Goal: Navigation & Orientation: Find specific page/section

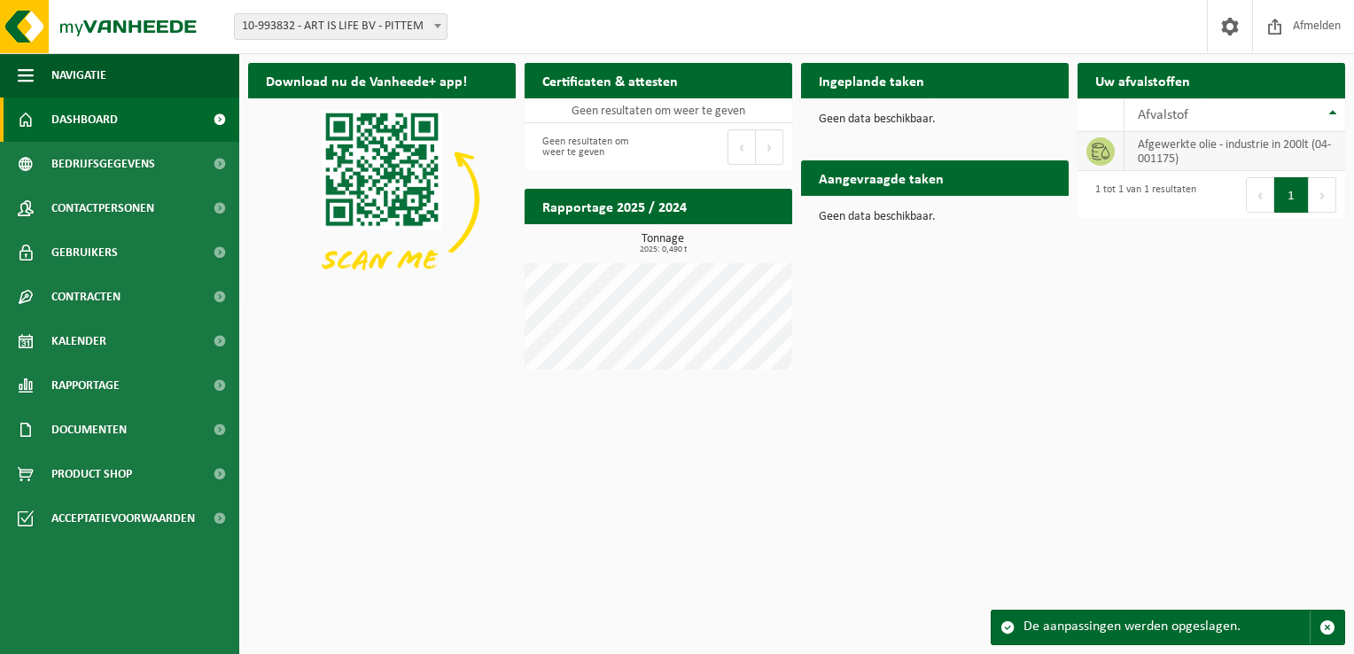
click at [1214, 152] on td "afgewerkte olie - industrie in 200lt (04-001175)" at bounding box center [1235, 151] width 221 height 39
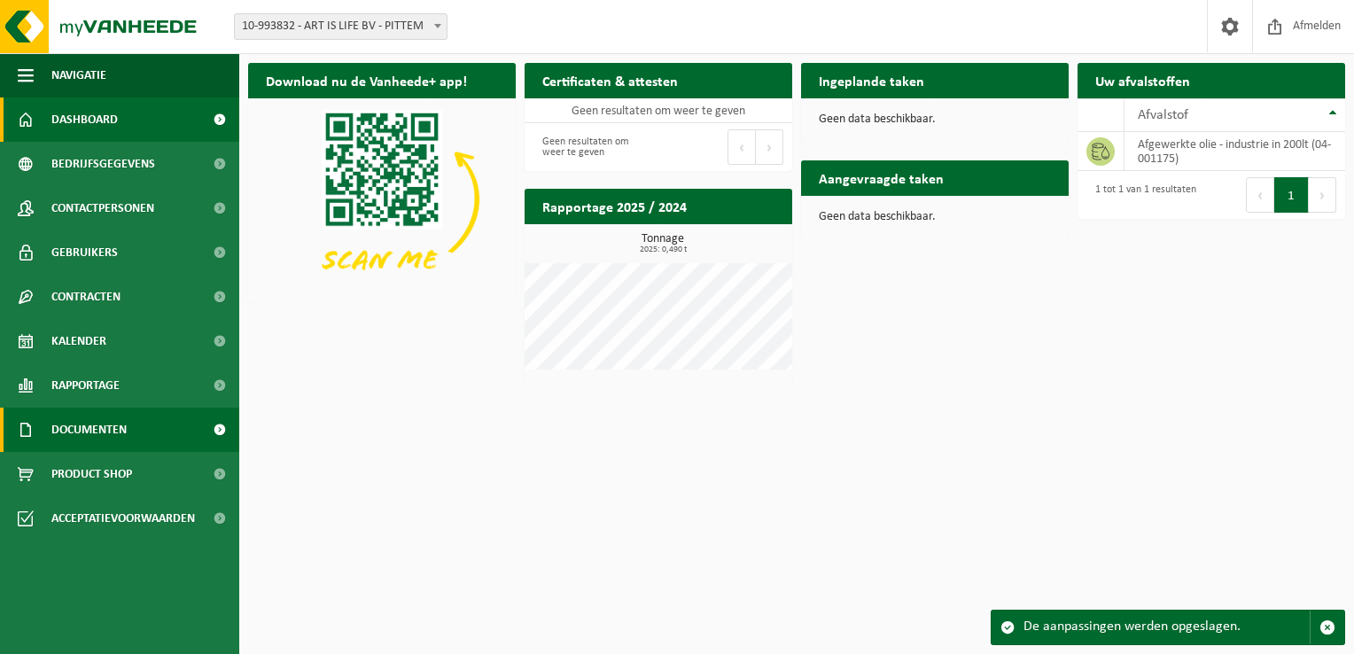
click at [91, 429] on span "Documenten" at bounding box center [88, 430] width 75 height 44
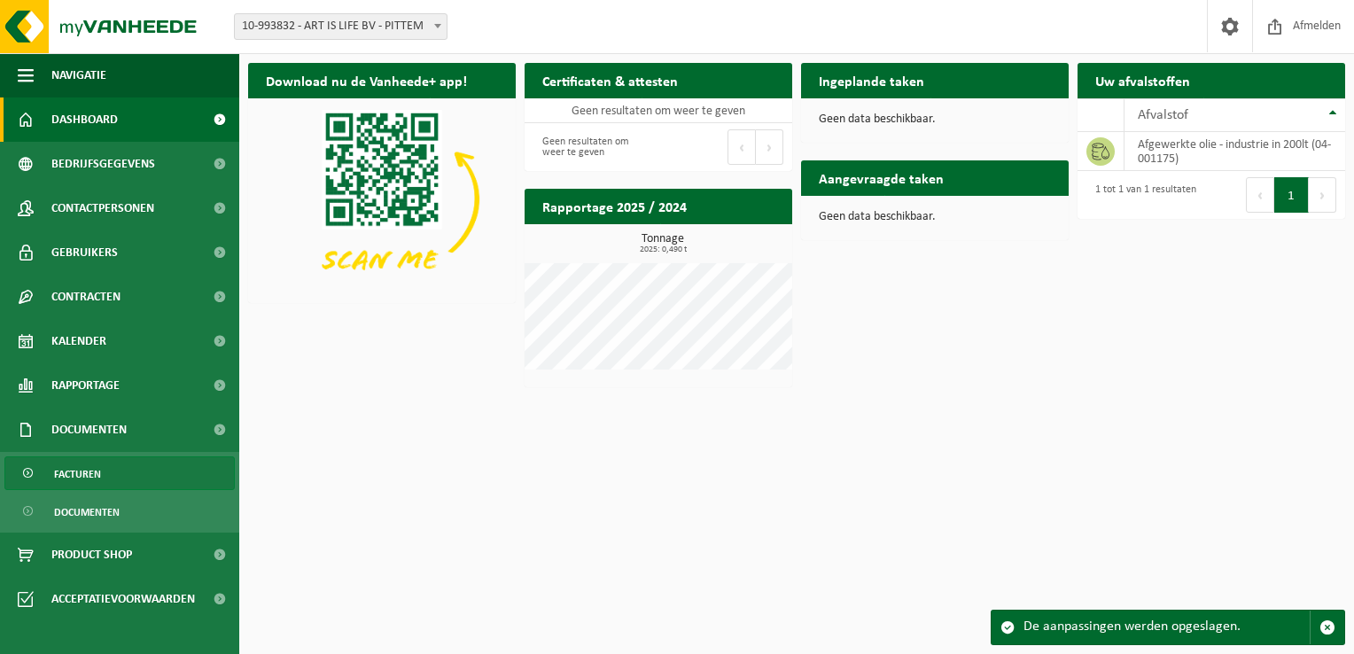
click at [82, 472] on span "Facturen" at bounding box center [77, 474] width 47 height 34
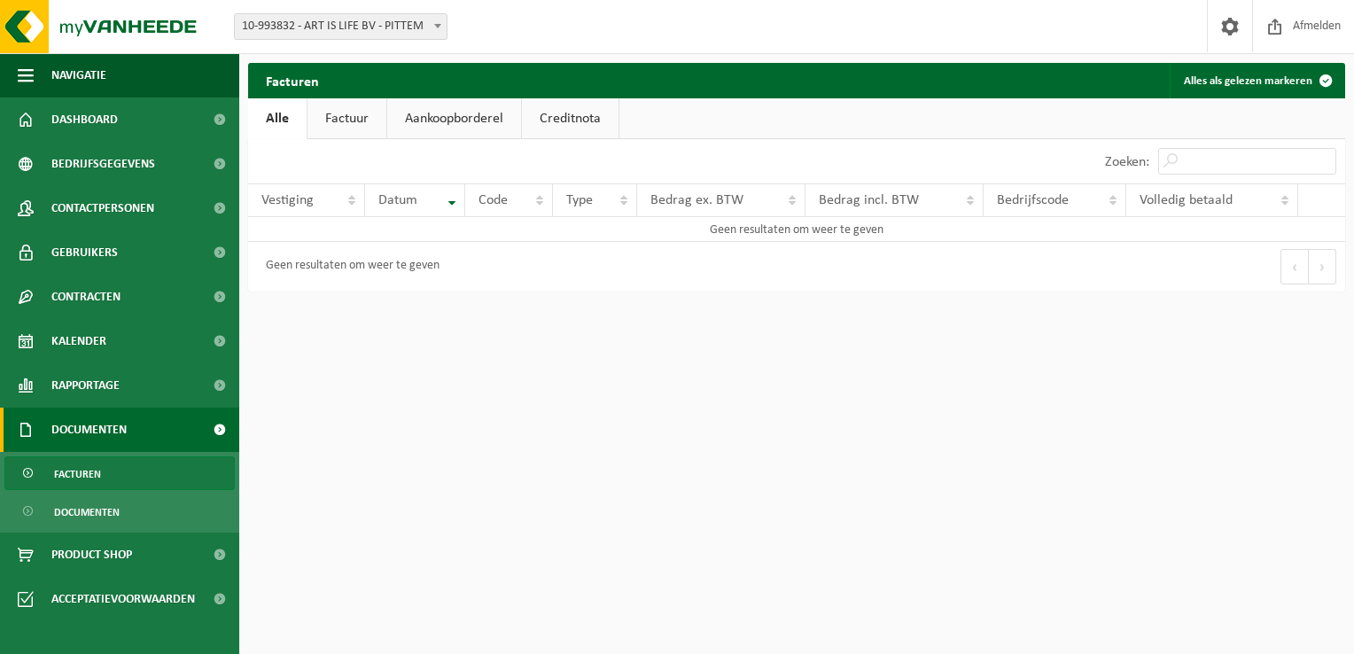
click at [344, 121] on link "Factuur" at bounding box center [347, 118] width 79 height 41
click at [453, 122] on link "Aankoopborderel" at bounding box center [456, 118] width 134 height 41
click at [575, 113] on link "Creditnota" at bounding box center [578, 118] width 97 height 41
click at [73, 114] on span "Dashboard" at bounding box center [84, 120] width 66 height 44
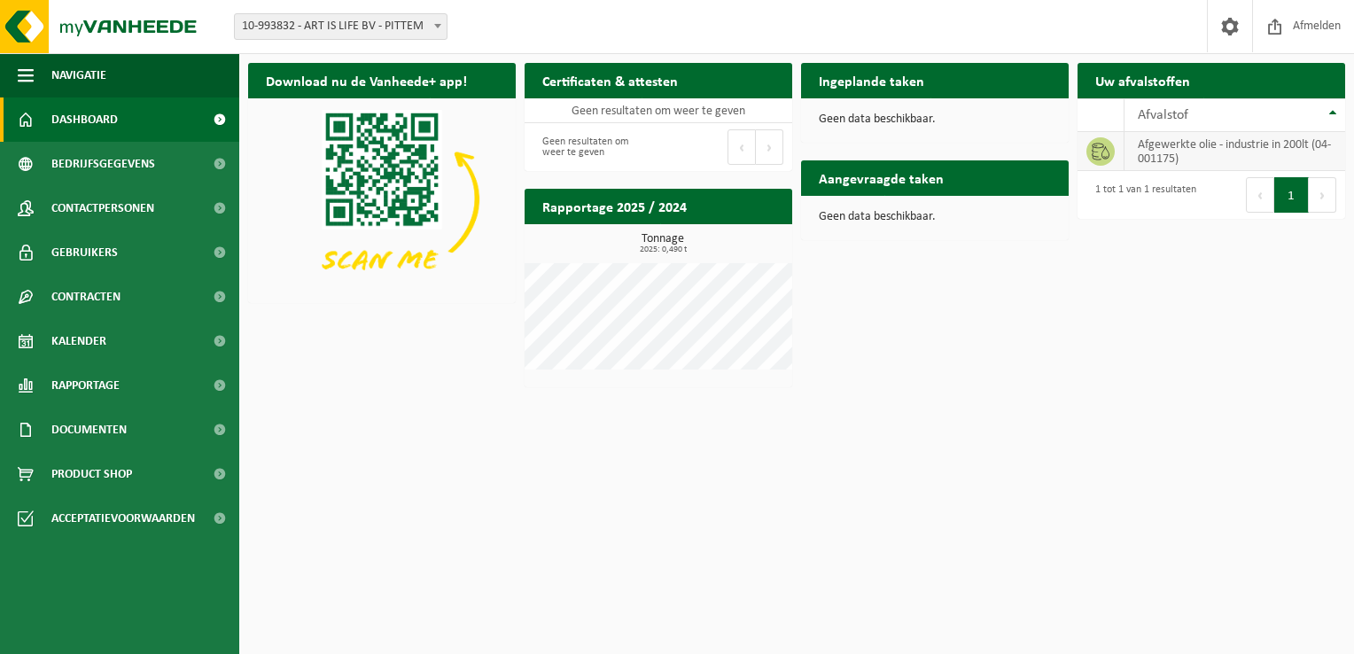
click at [1184, 159] on td "afgewerkte olie - industrie in 200lt (04-001175)" at bounding box center [1235, 151] width 221 height 39
click at [1214, 152] on td "afgewerkte olie - industrie in 200lt (04-001175)" at bounding box center [1235, 151] width 221 height 39
click at [1158, 144] on td "afgewerkte olie - industrie in 200lt (04-001175)" at bounding box center [1235, 151] width 221 height 39
drag, startPoint x: 1158, startPoint y: 144, endPoint x: 1106, endPoint y: 151, distance: 51.9
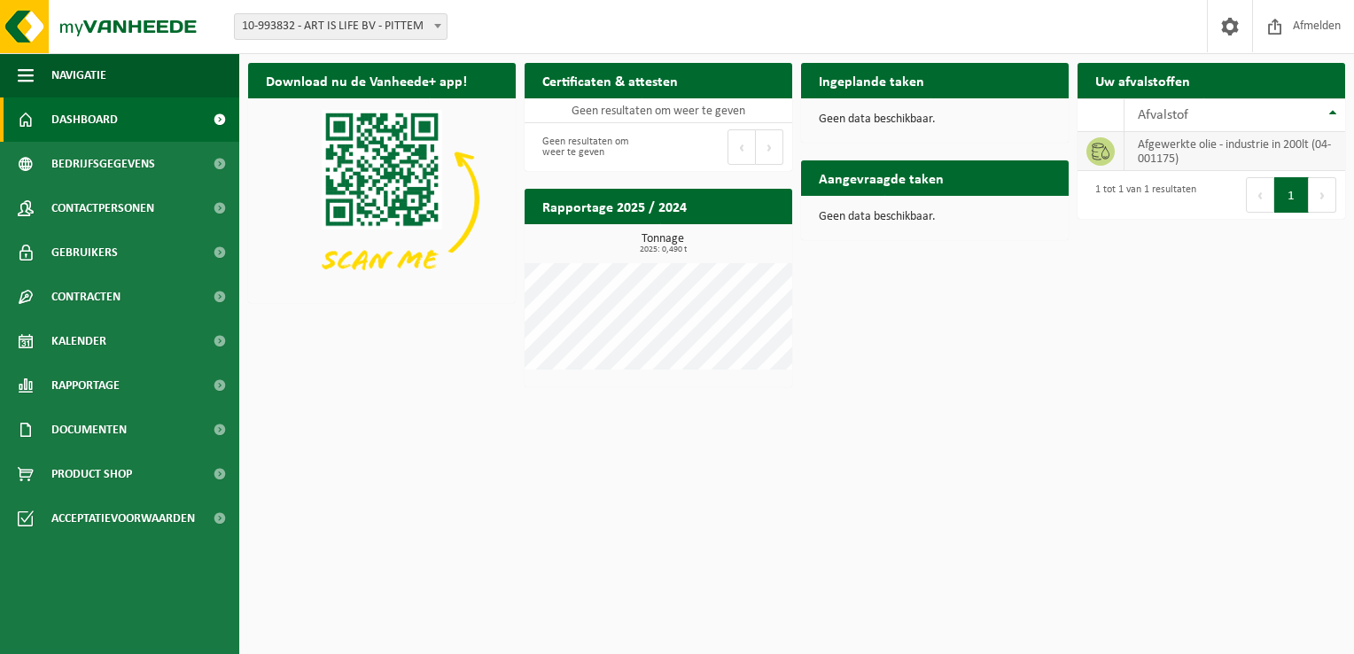
click at [1106, 151] on icon at bounding box center [1101, 152] width 18 height 18
click at [74, 163] on span "Bedrijfsgegevens" at bounding box center [103, 164] width 104 height 44
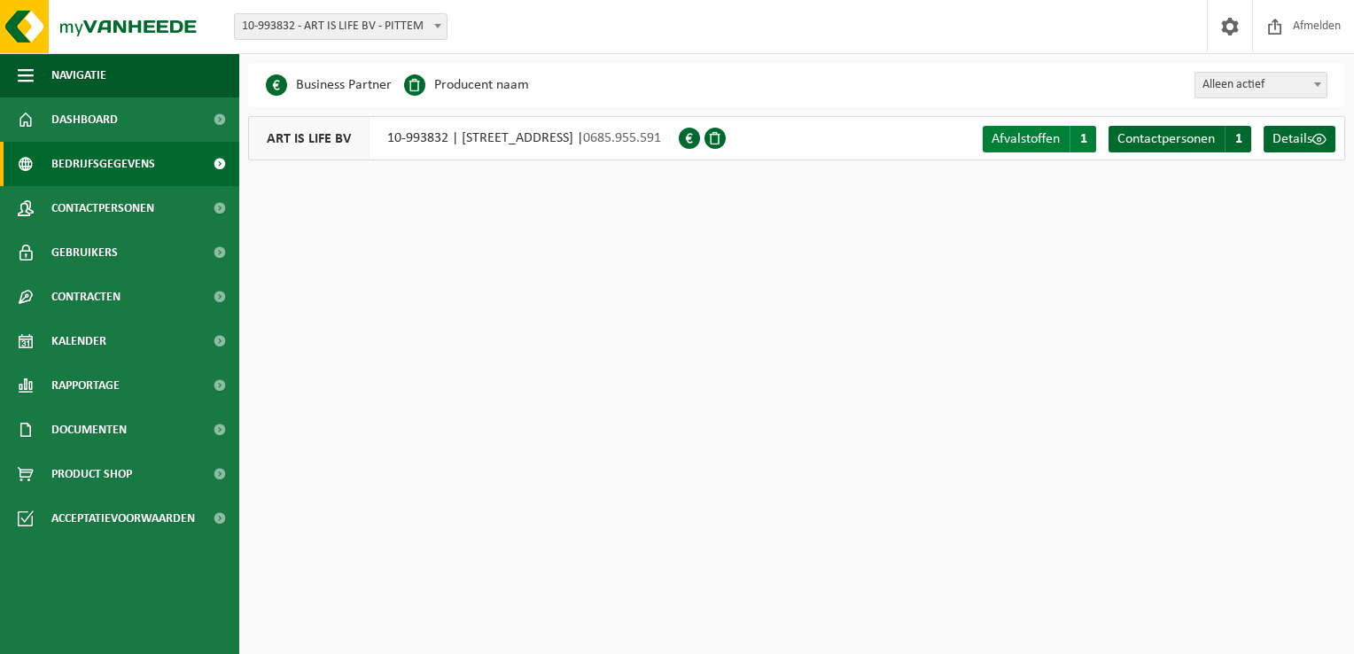
click at [1020, 137] on span "Afvalstoffen" at bounding box center [1026, 139] width 68 height 14
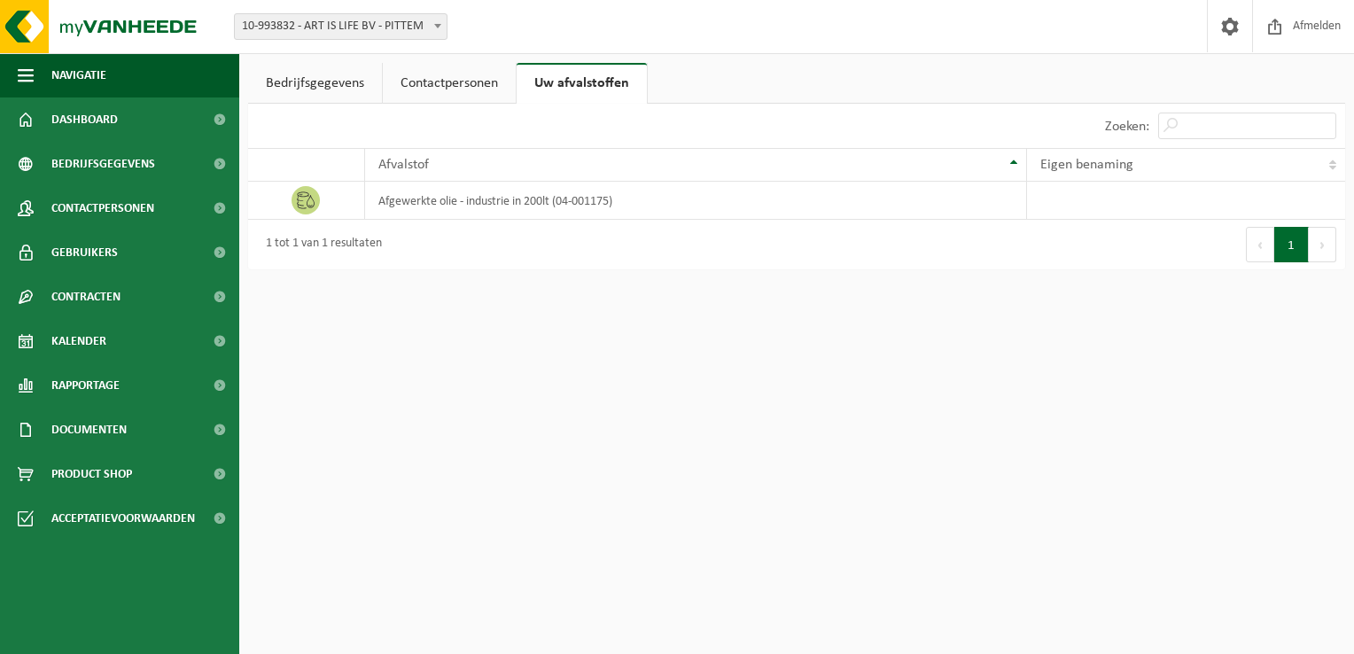
click at [436, 83] on link "Contactpersonen" at bounding box center [449, 83] width 133 height 41
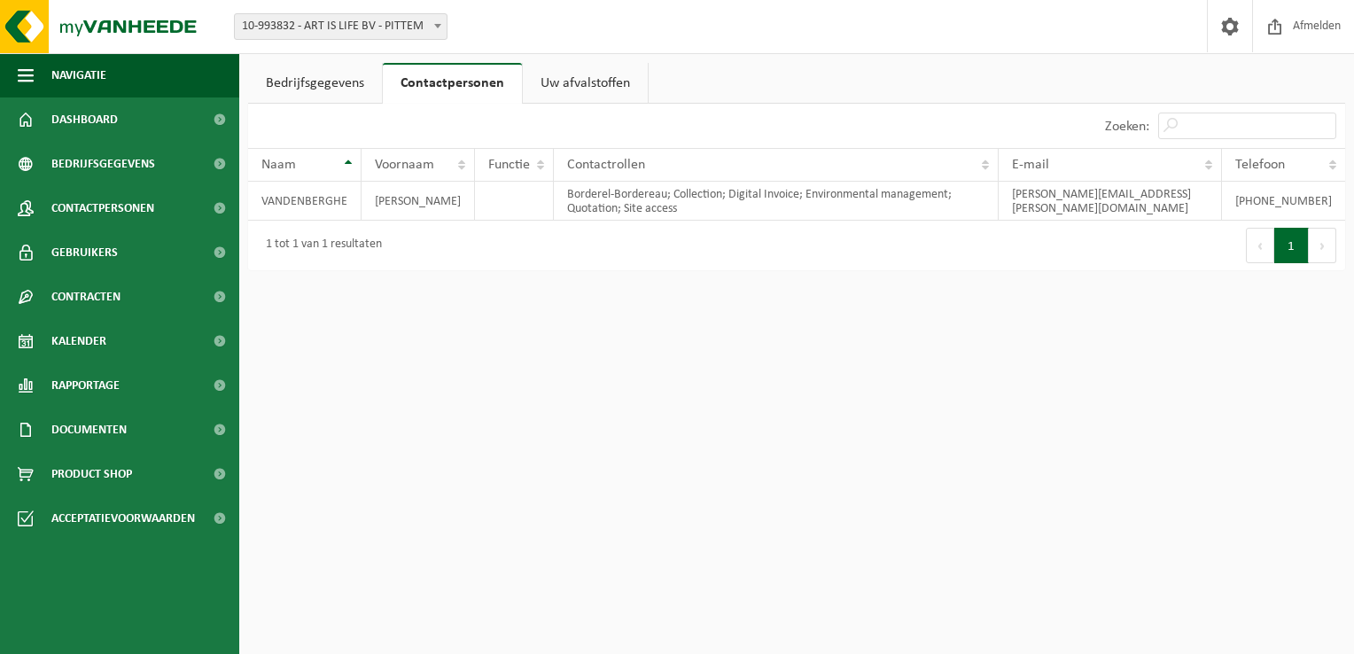
click at [300, 87] on link "Bedrijfsgegevens" at bounding box center [315, 83] width 134 height 41
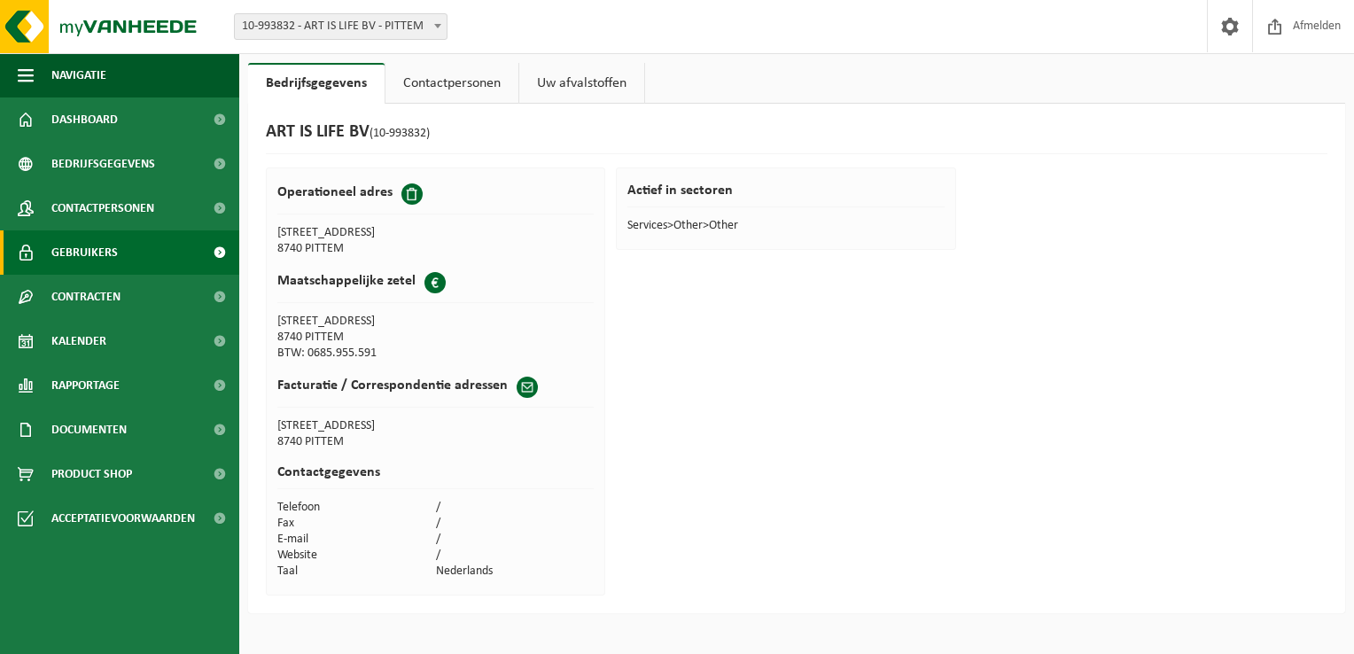
click at [77, 254] on span "Gebruikers" at bounding box center [84, 252] width 66 height 44
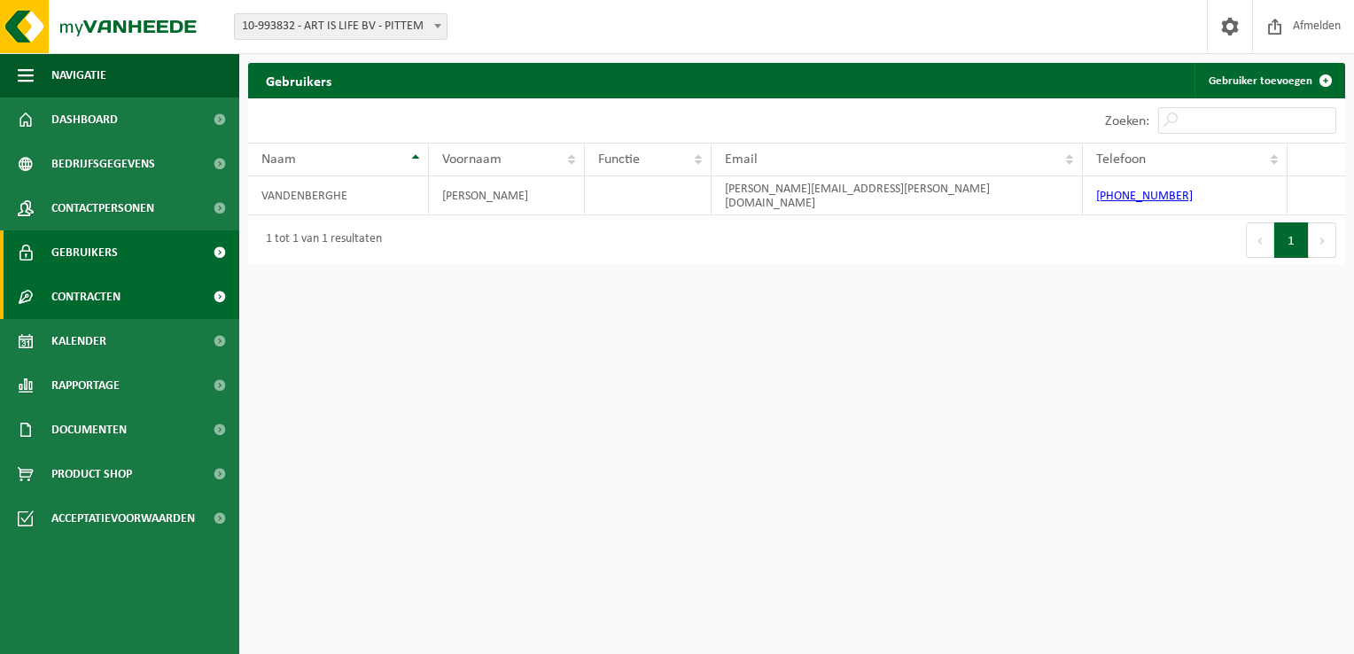
click at [99, 296] on span "Contracten" at bounding box center [85, 297] width 69 height 44
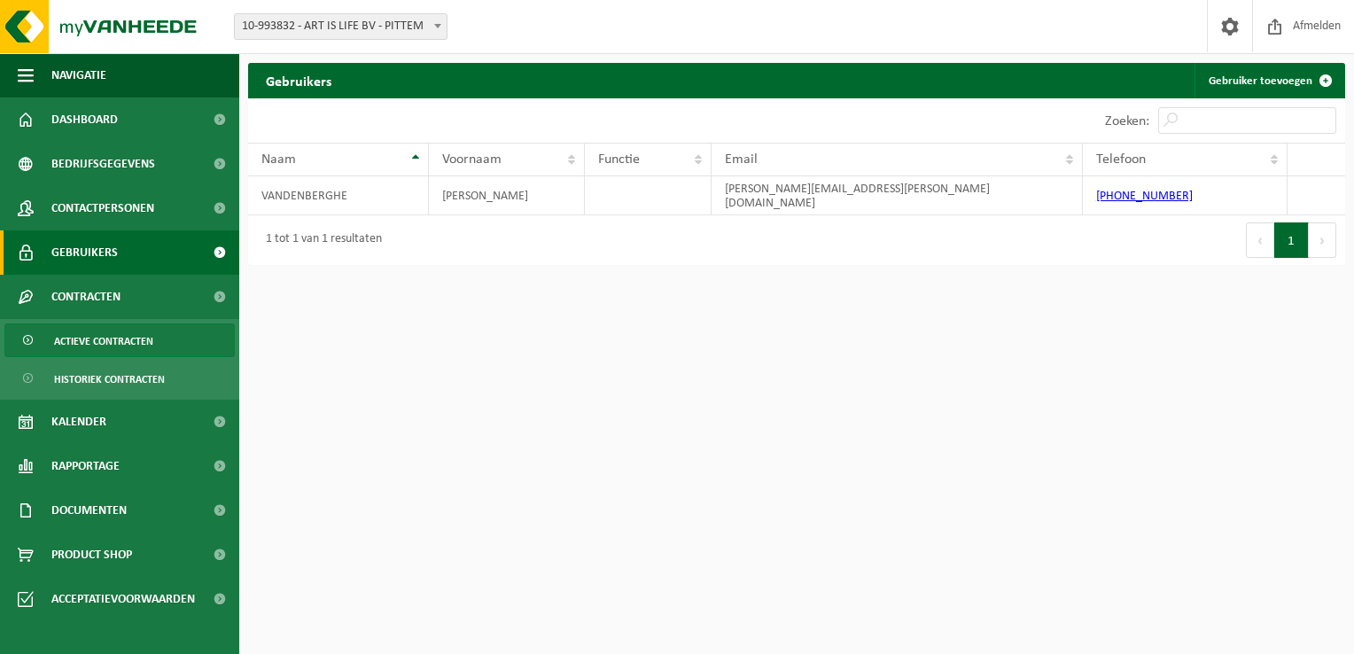
click at [96, 346] on span "Actieve contracten" at bounding box center [103, 341] width 99 height 34
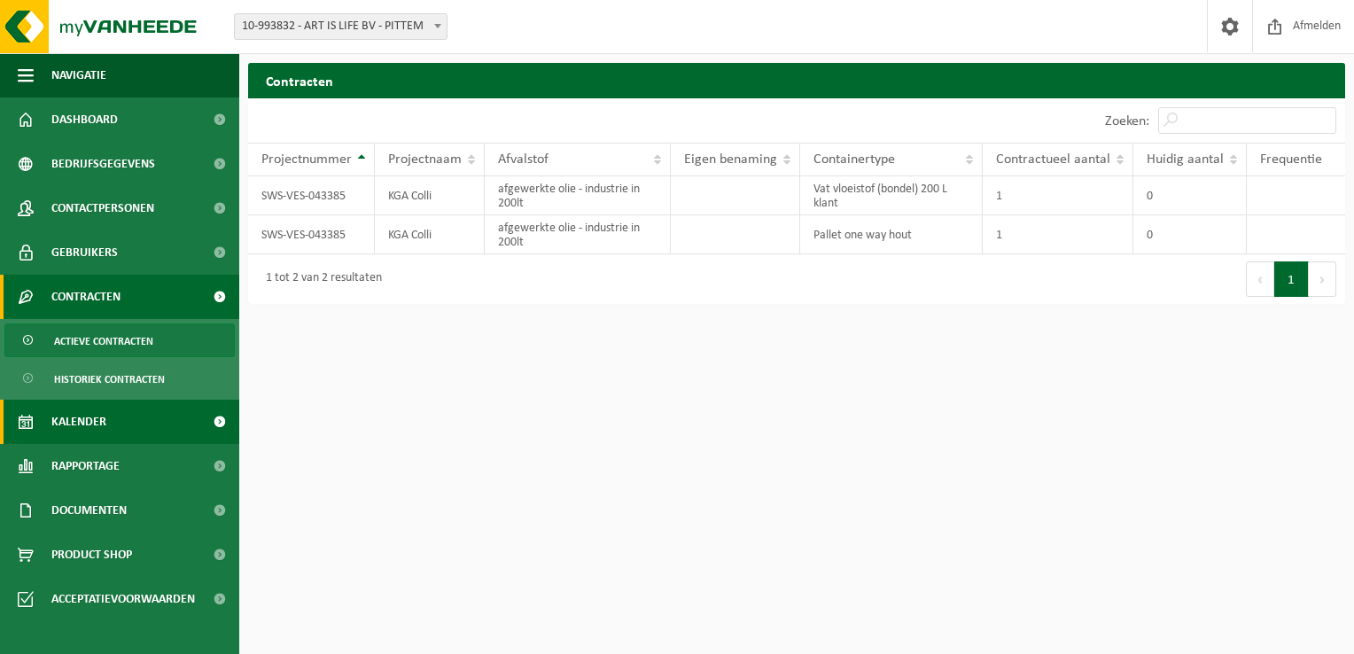
click at [78, 429] on span "Kalender" at bounding box center [78, 422] width 55 height 44
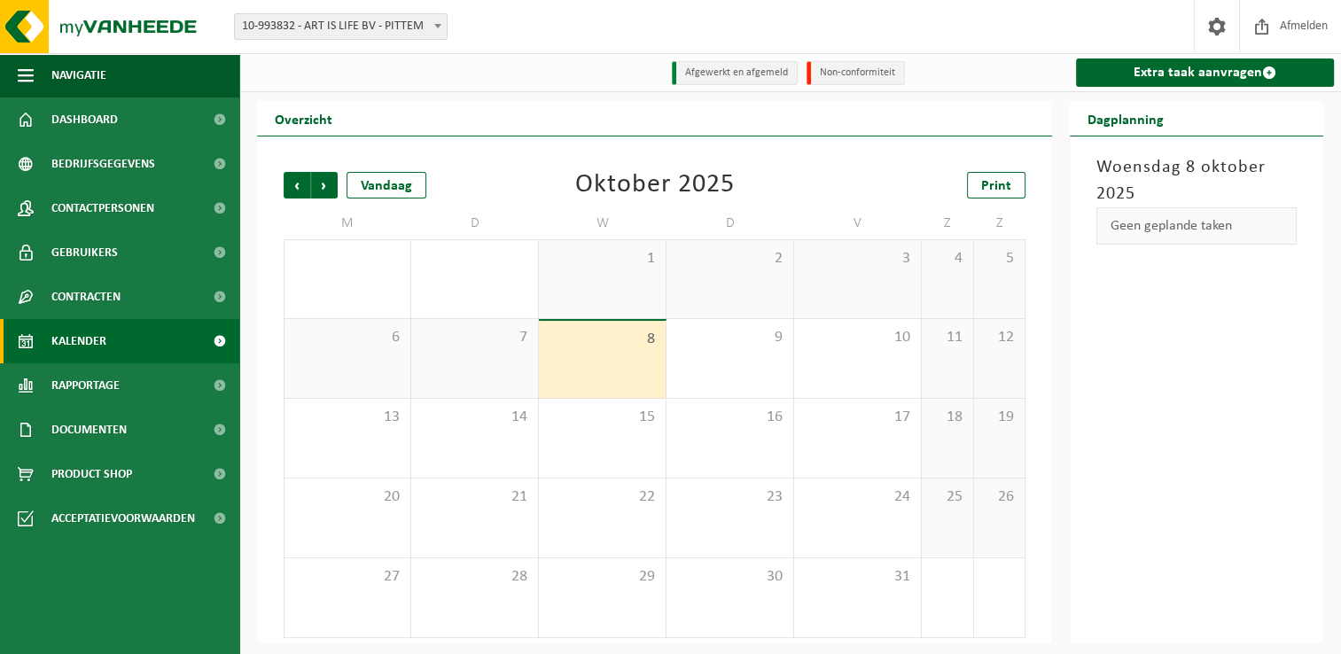
click at [743, 75] on li "Afgewerkt en afgemeld" at bounding box center [735, 73] width 126 height 24
click at [733, 74] on li "Afgewerkt en afgemeld" at bounding box center [735, 73] width 126 height 24
click at [84, 390] on span "Rapportage" at bounding box center [85, 385] width 68 height 44
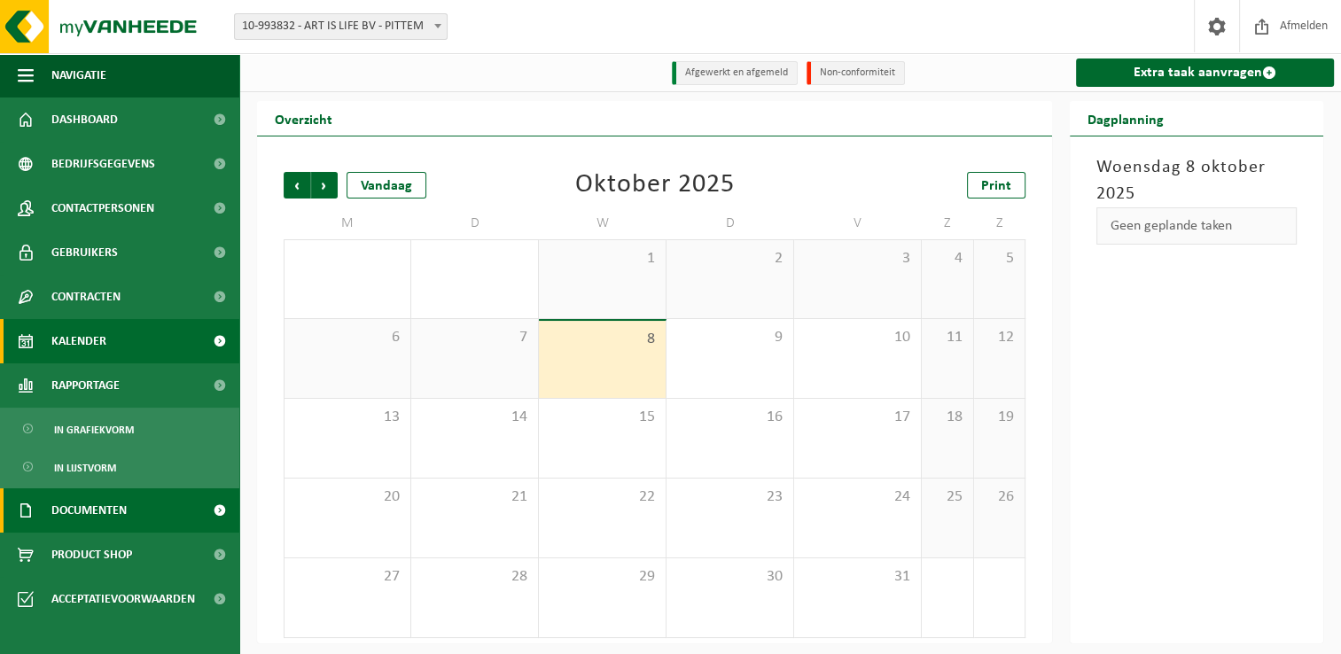
click at [90, 506] on span "Documenten" at bounding box center [88, 510] width 75 height 44
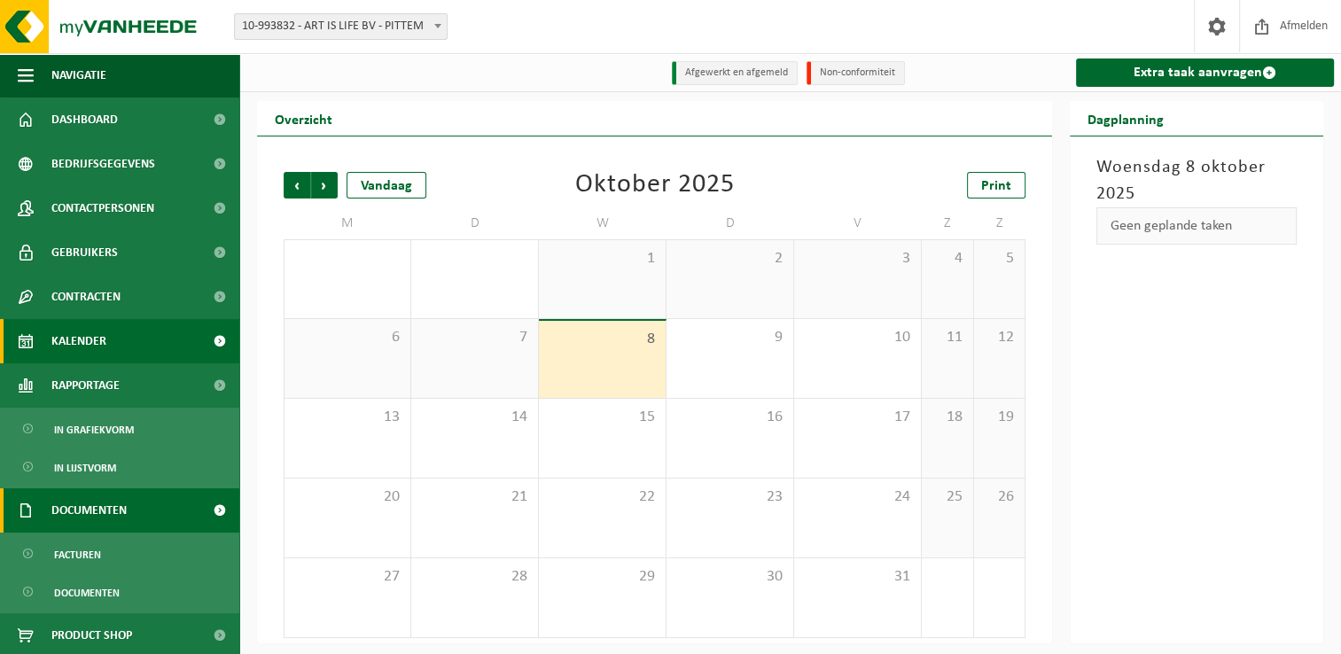
click at [90, 511] on span "Documenten" at bounding box center [88, 510] width 75 height 44
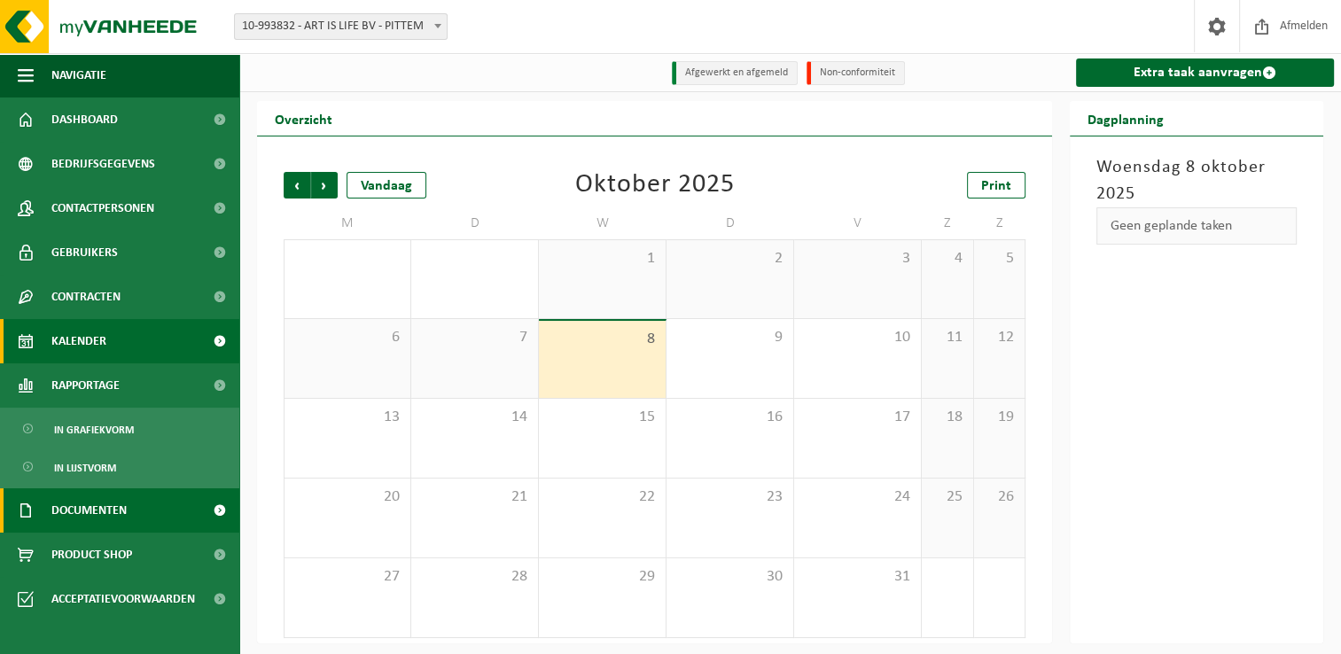
click at [90, 511] on span "Documenten" at bounding box center [88, 510] width 75 height 44
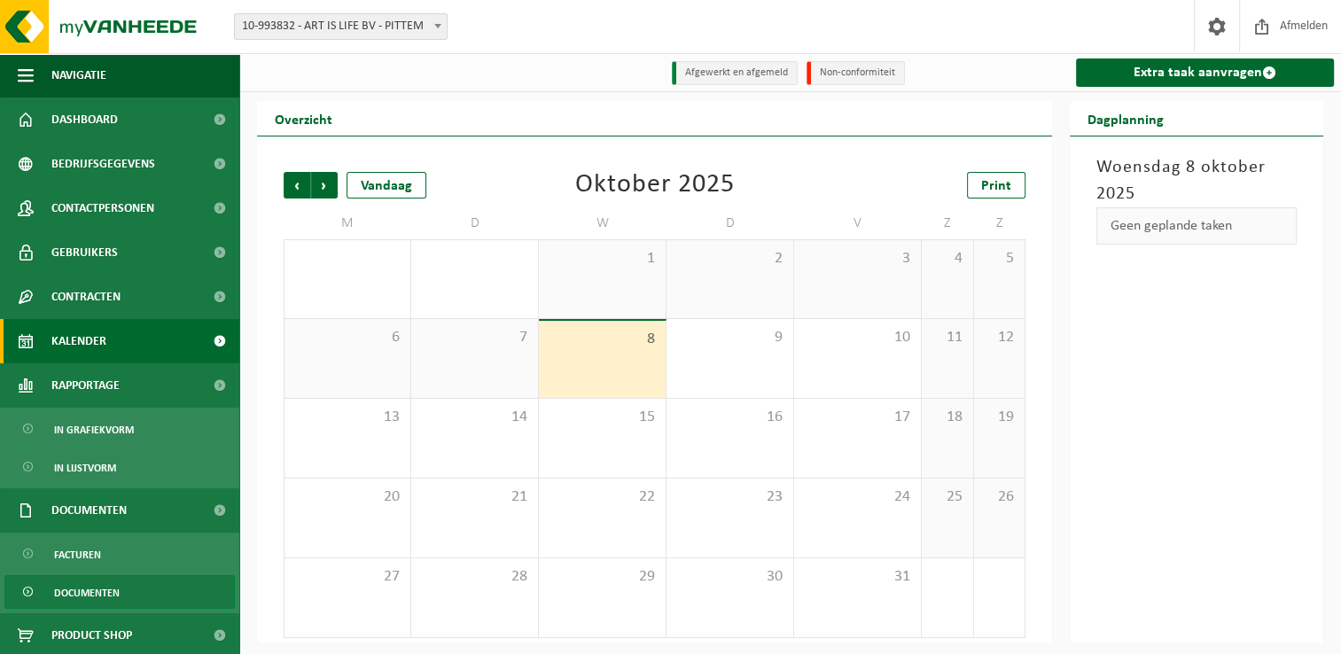
click at [77, 593] on span "Documenten" at bounding box center [87, 593] width 66 height 34
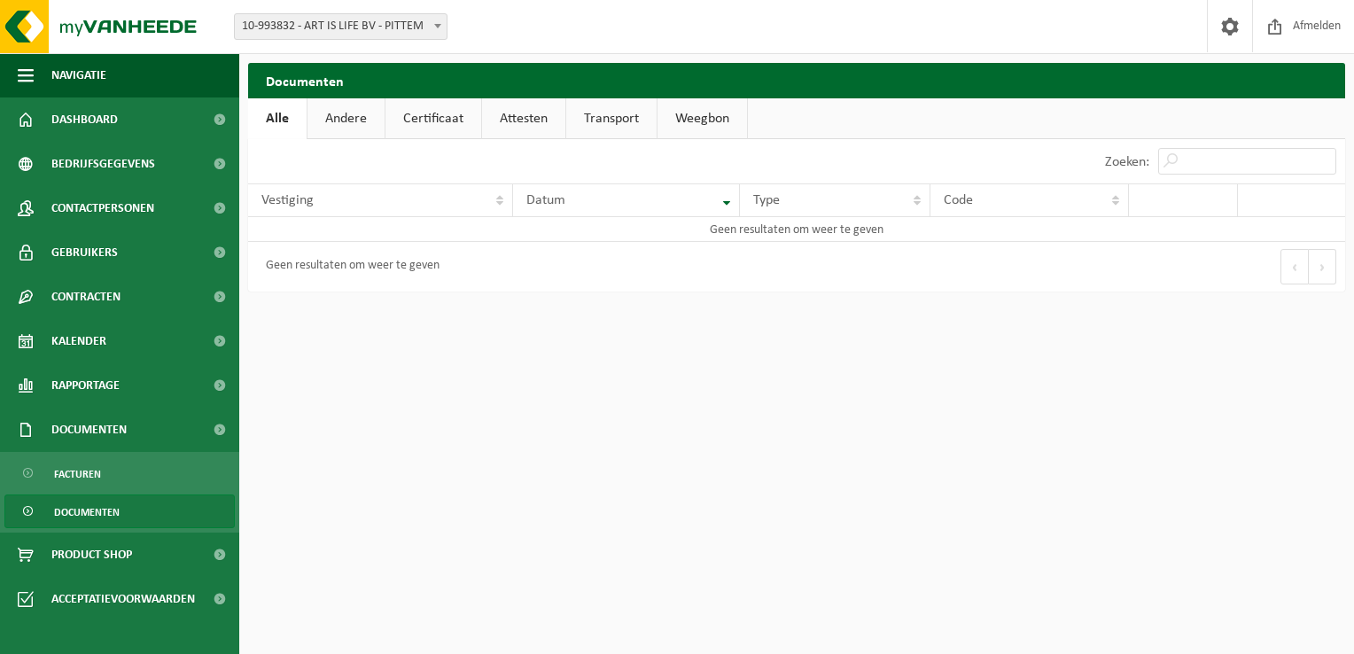
click at [348, 112] on link "Andere" at bounding box center [346, 118] width 77 height 41
click at [439, 115] on link "Certificaat" at bounding box center [435, 118] width 96 height 41
click at [521, 115] on link "Attesten" at bounding box center [523, 118] width 83 height 41
click at [613, 116] on link "Transport" at bounding box center [614, 118] width 90 height 41
click at [680, 108] on link "Weegbon" at bounding box center [705, 118] width 90 height 41
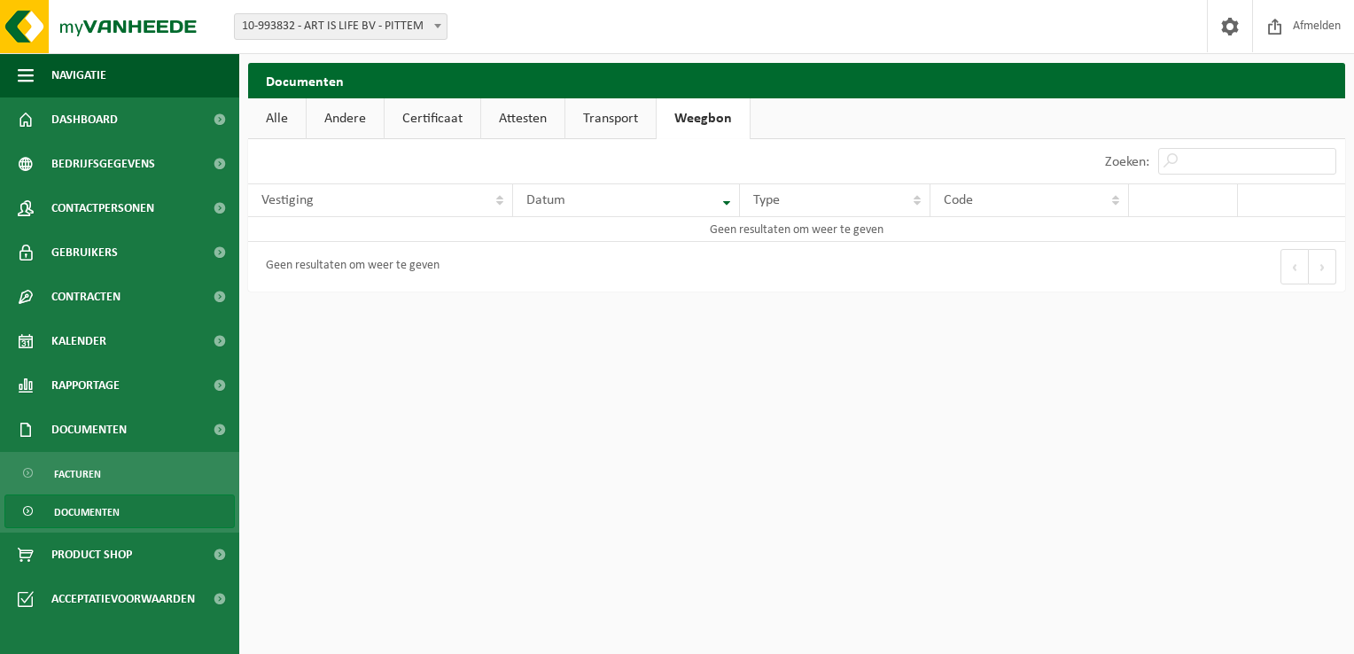
click at [83, 509] on span "Documenten" at bounding box center [87, 513] width 66 height 34
click at [78, 473] on span "Facturen" at bounding box center [77, 474] width 47 height 34
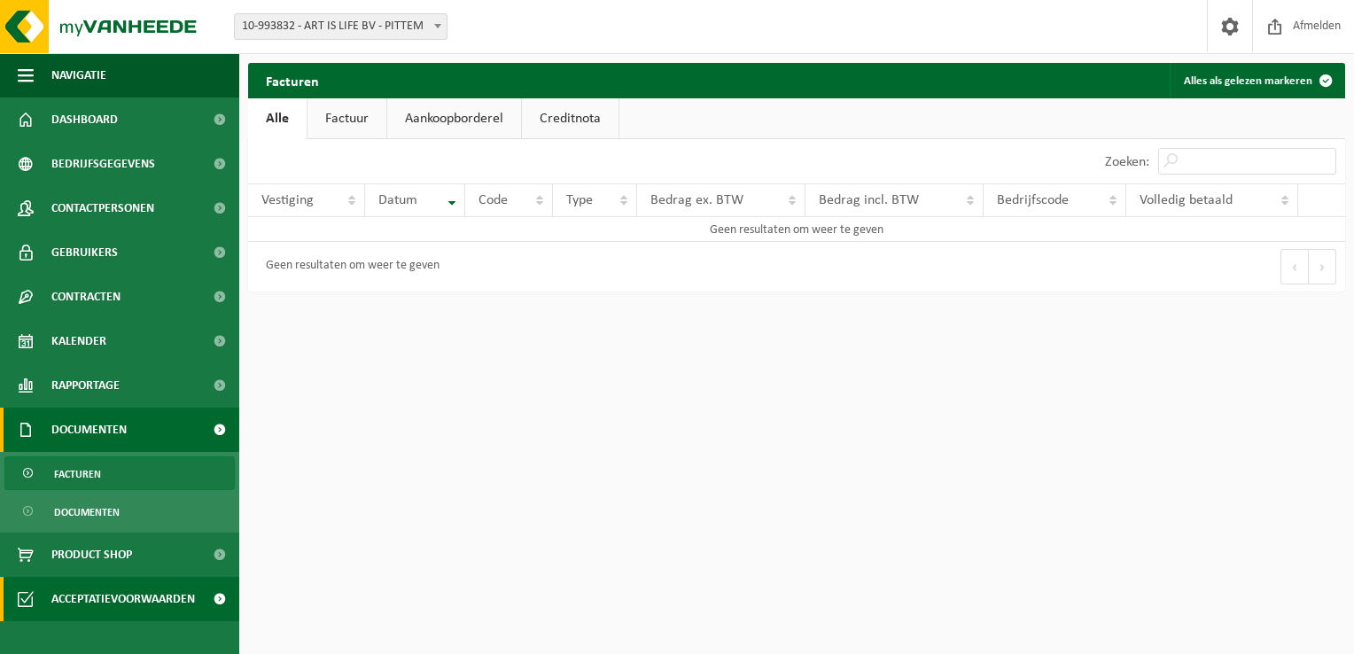
click at [124, 597] on span "Acceptatievoorwaarden" at bounding box center [123, 599] width 144 height 44
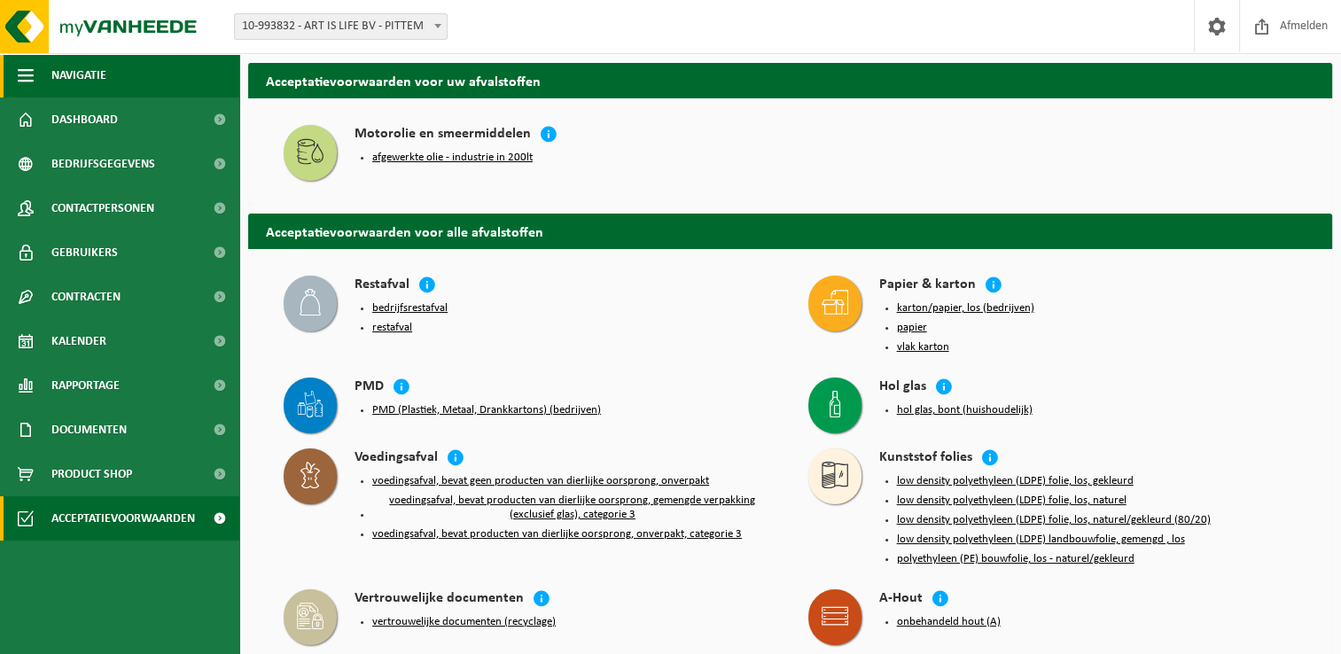
click at [50, 71] on button "Navigatie" at bounding box center [119, 75] width 239 height 44
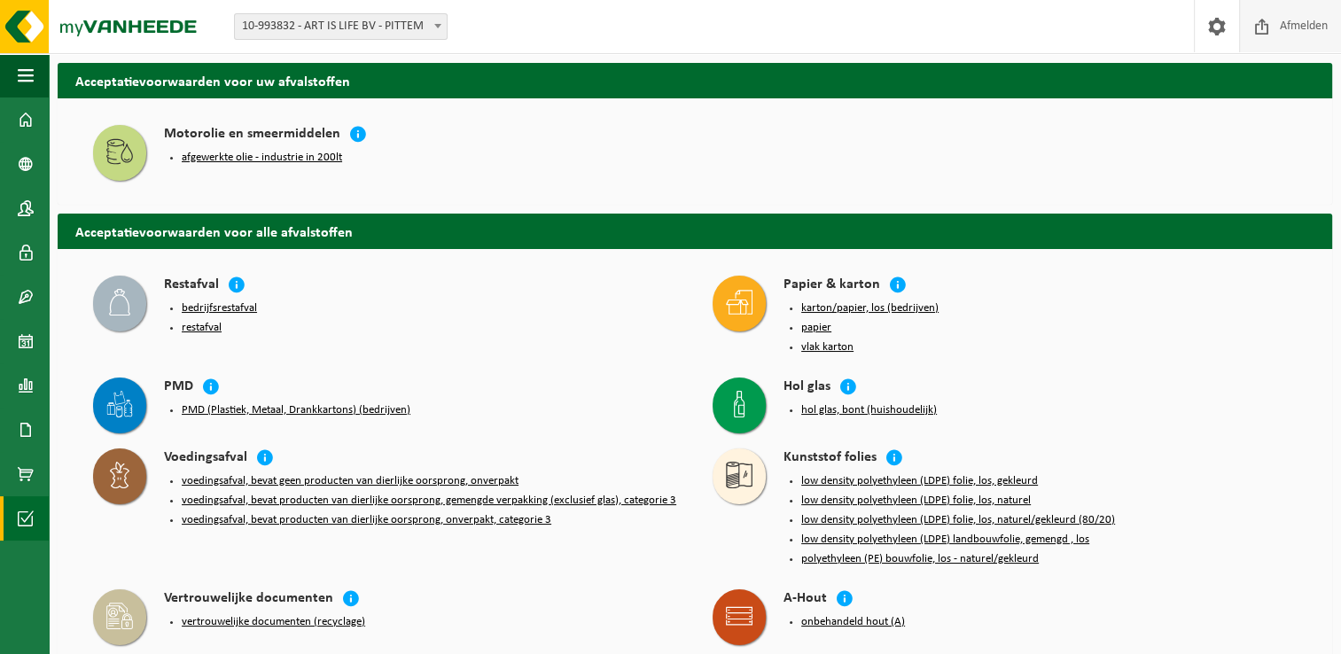
click at [1291, 31] on span "Afmelden" at bounding box center [1304, 26] width 57 height 52
